Goal: Task Accomplishment & Management: Complete application form

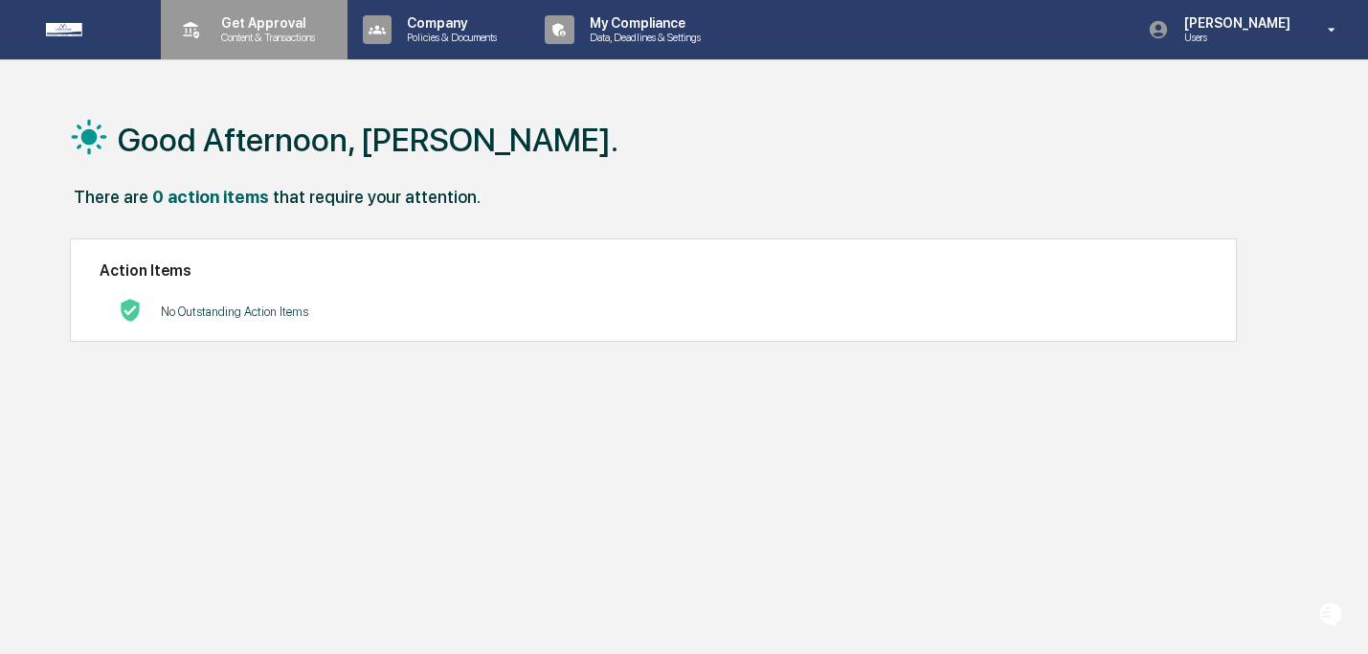
click at [253, 30] on p "Get Approval" at bounding box center [265, 22] width 119 height 15
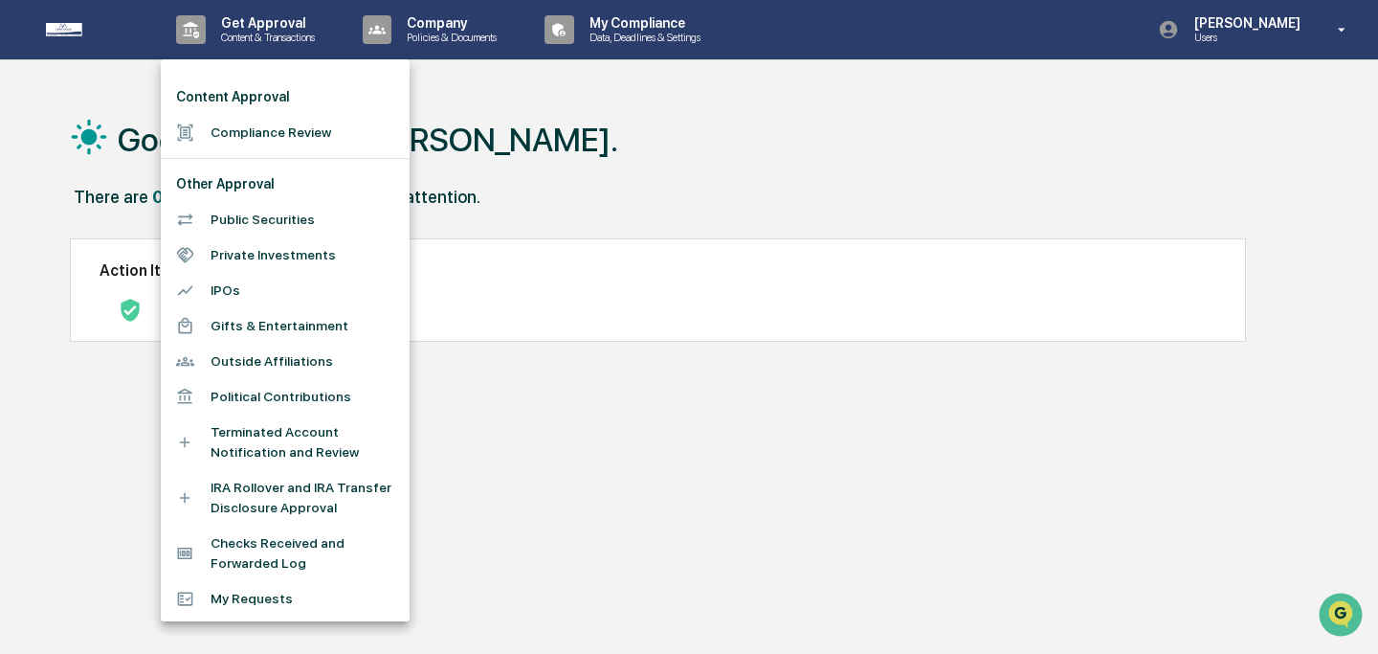
click at [265, 134] on li "Compliance Review" at bounding box center [285, 132] width 249 height 35
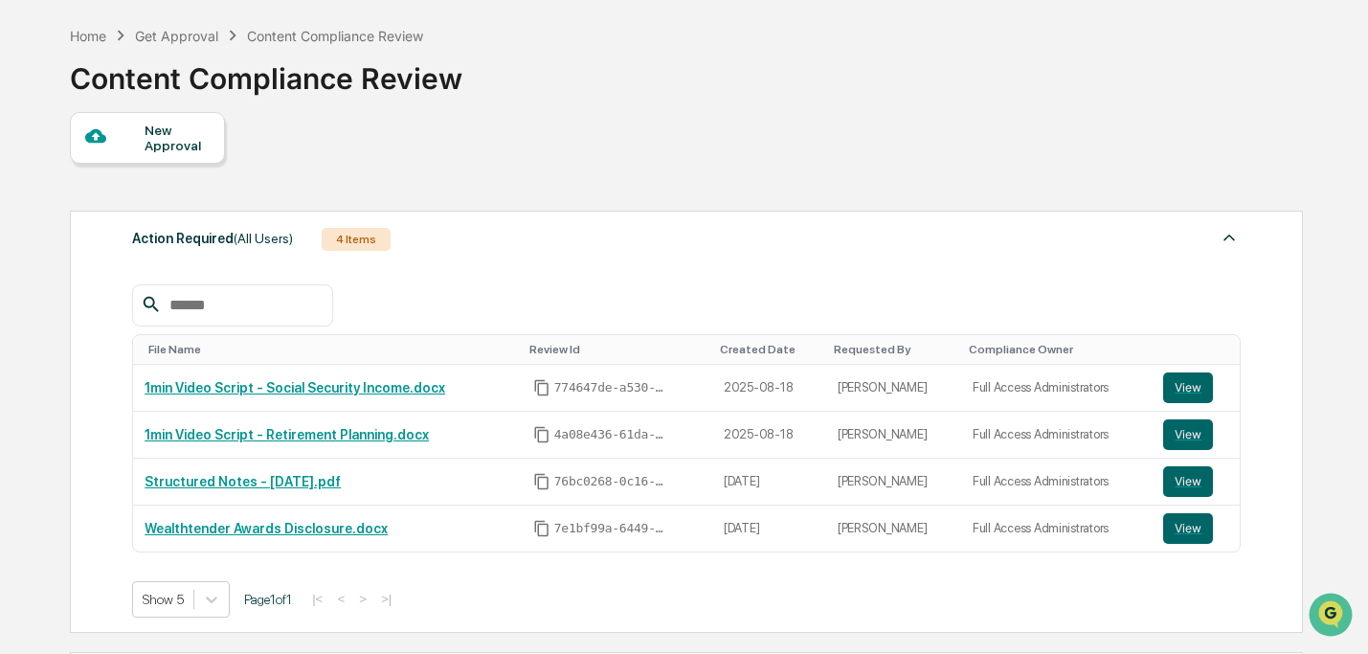
scroll to position [75, 0]
click at [187, 135] on div "New Approval" at bounding box center [177, 138] width 64 height 31
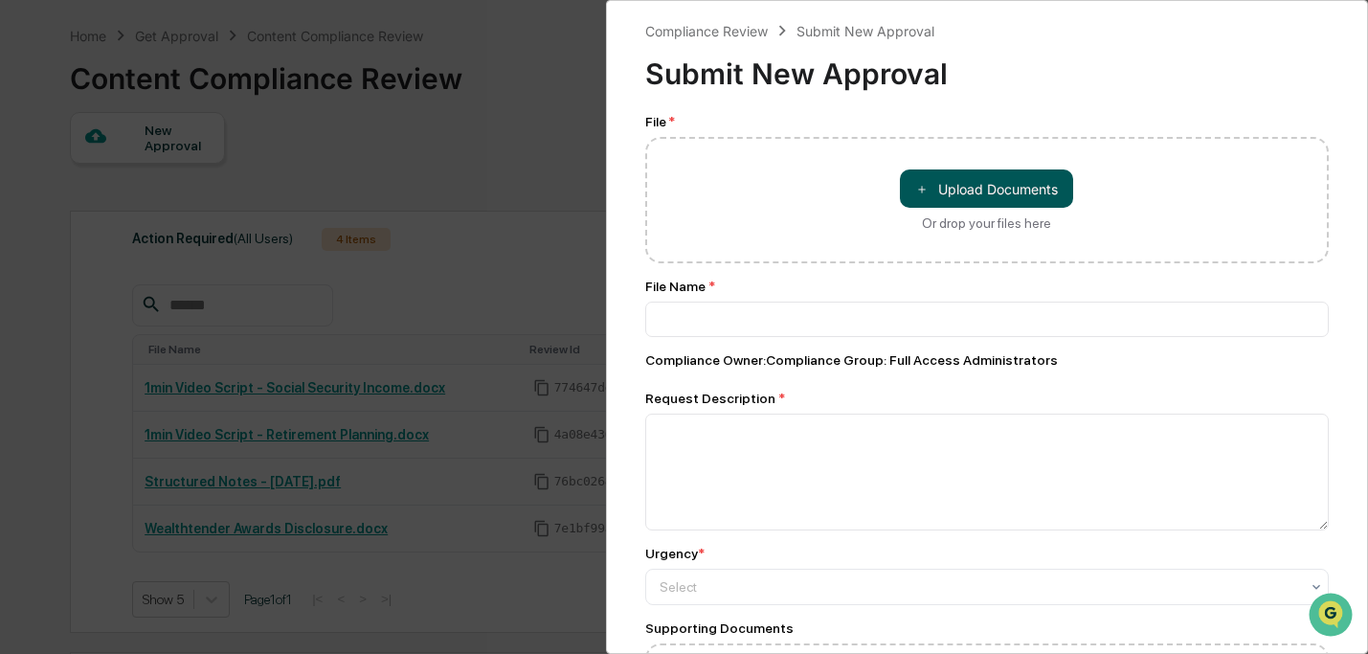
click at [983, 202] on button "＋ Upload Documents" at bounding box center [986, 188] width 173 height 38
type input "**********"
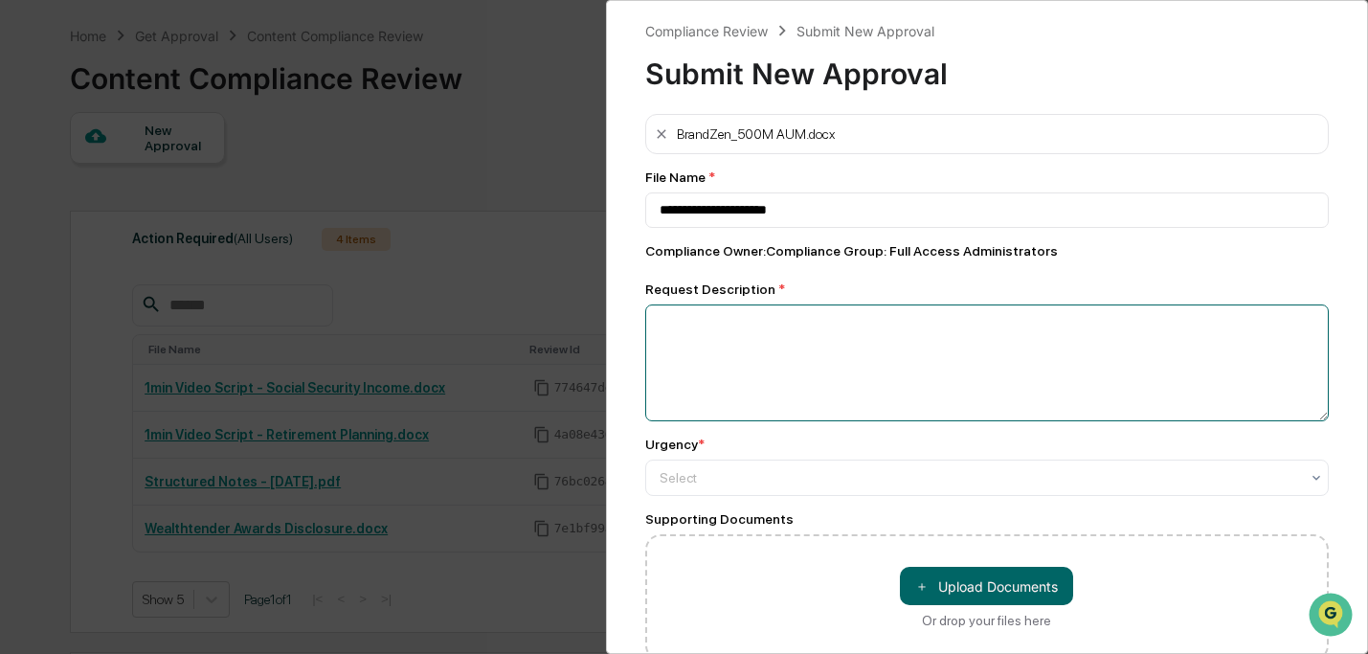
click at [902, 345] on textarea at bounding box center [987, 362] width 684 height 117
type textarea "**********"
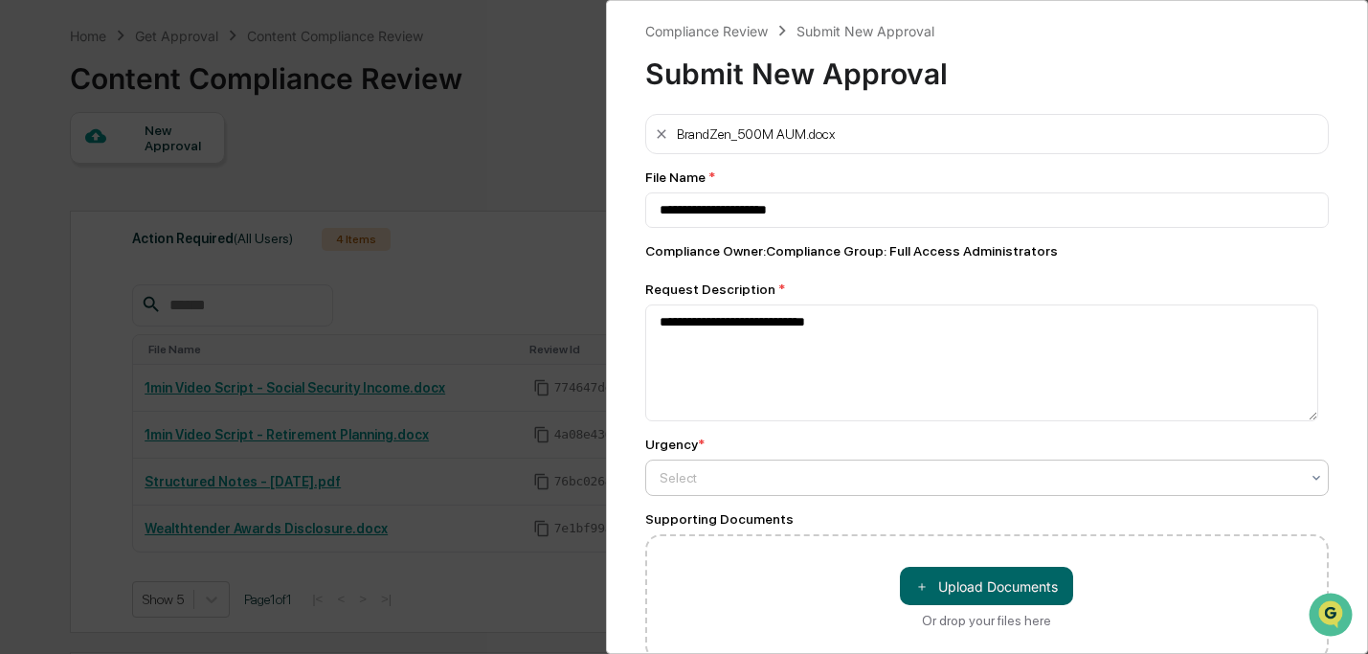
click at [943, 489] on div "Select" at bounding box center [979, 477] width 659 height 27
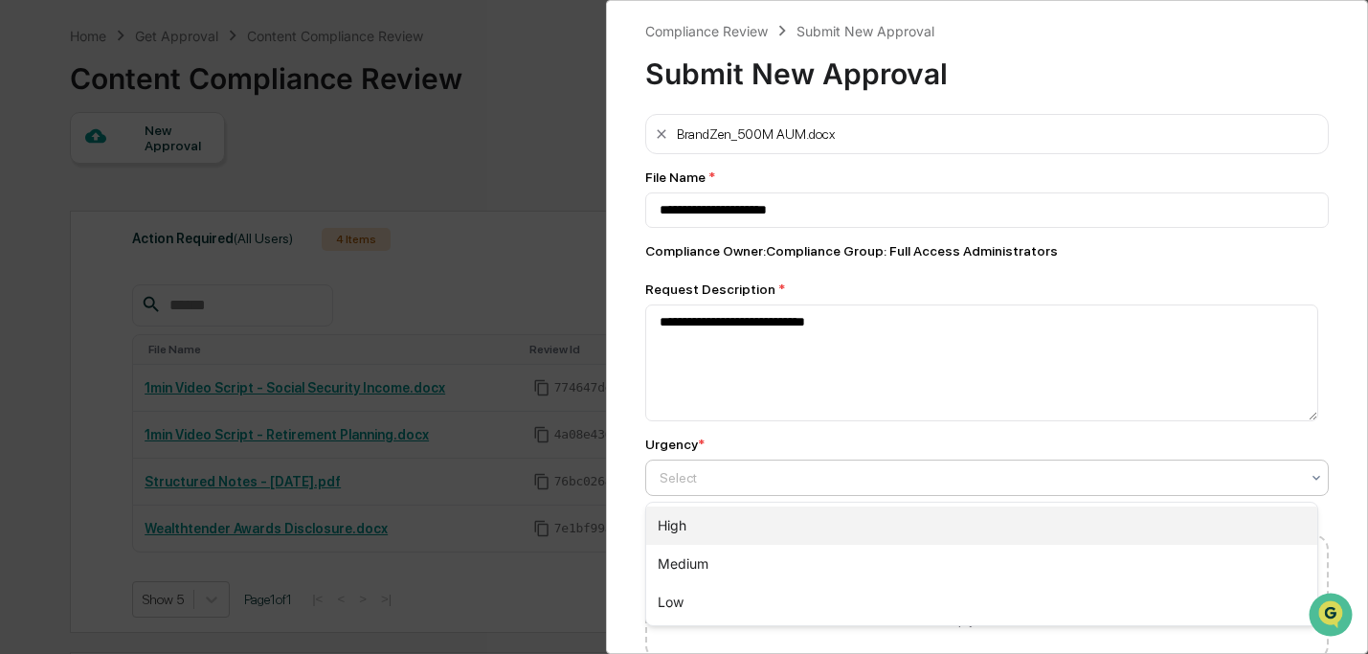
click at [950, 518] on div "High" at bounding box center [982, 525] width 672 height 38
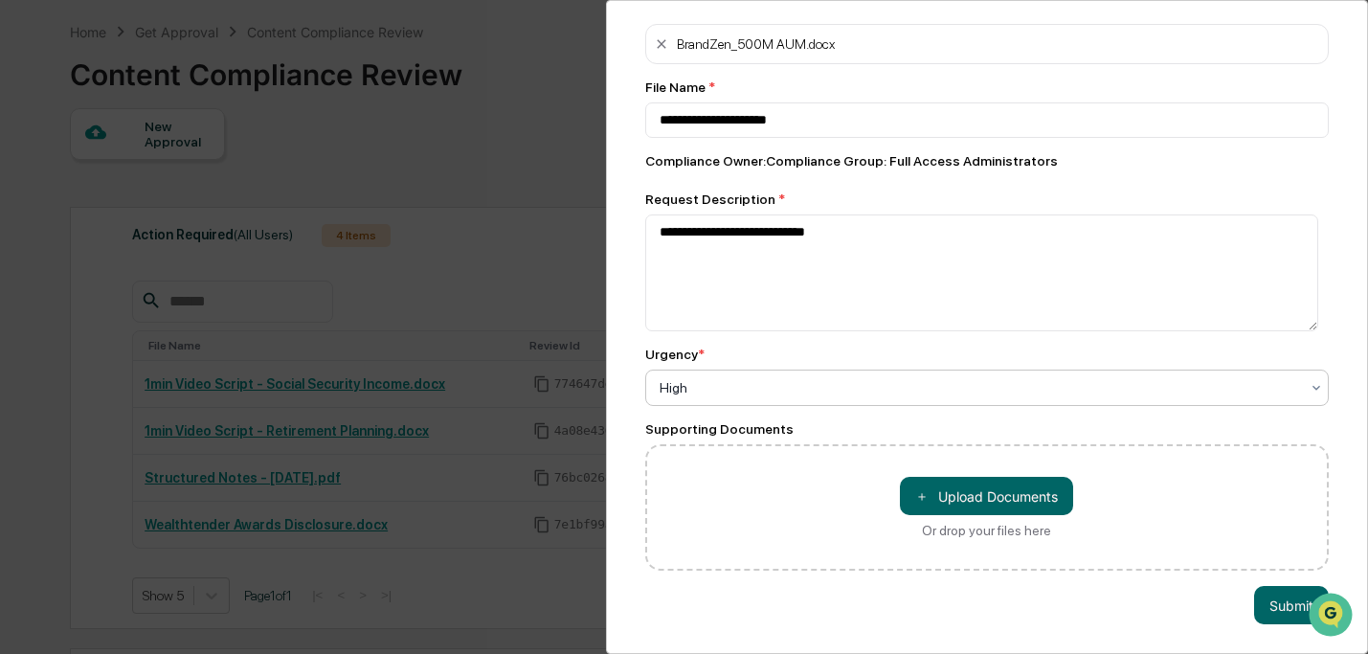
scroll to position [78, 0]
click at [1280, 600] on button "Submit" at bounding box center [1291, 605] width 75 height 38
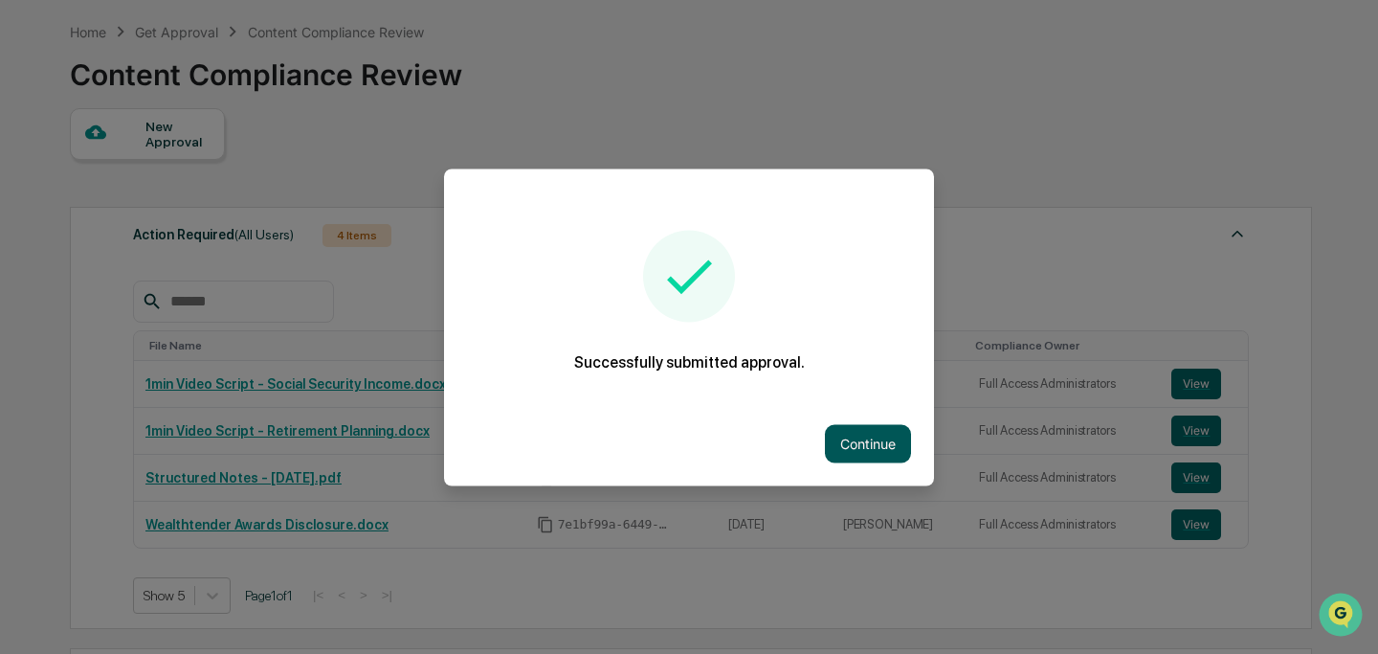
click at [904, 442] on button "Continue" at bounding box center [868, 443] width 86 height 38
